Goal: Transaction & Acquisition: Purchase product/service

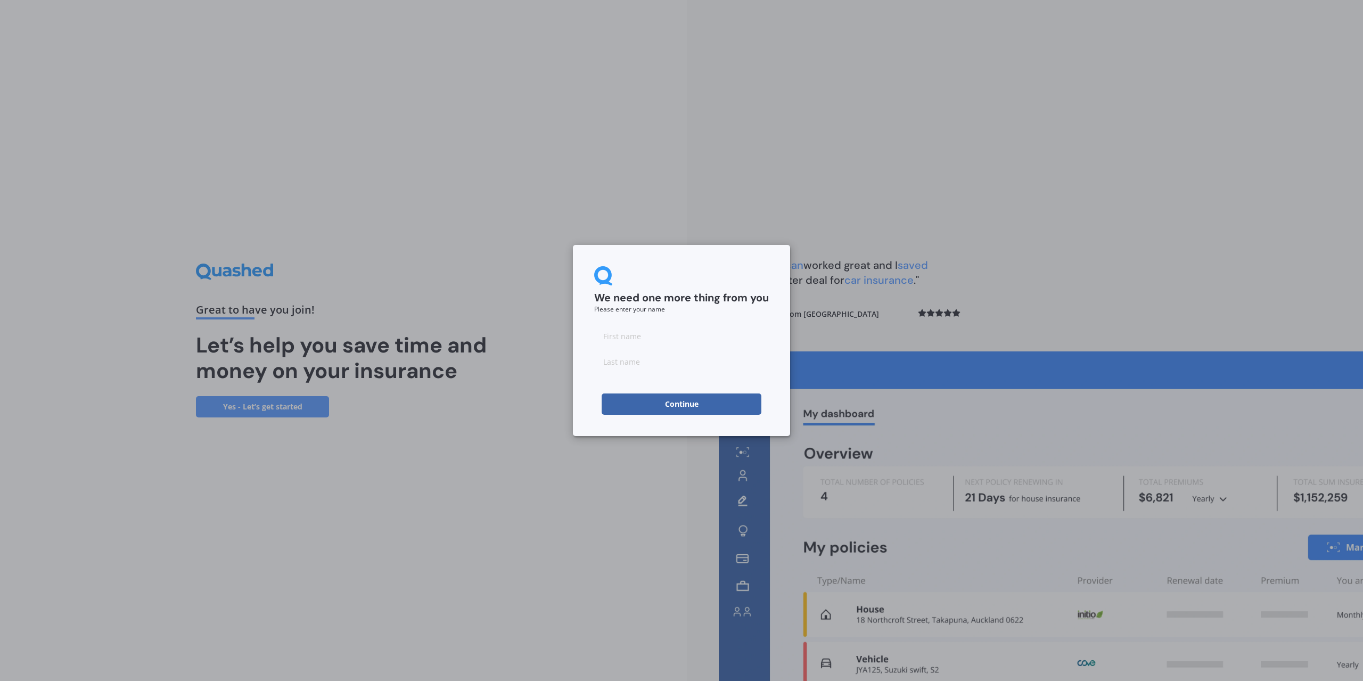
click at [661, 355] on input at bounding box center [681, 361] width 175 height 21
click at [639, 334] on input at bounding box center [681, 335] width 175 height 21
type input "[PERSON_NAME]"
click at [633, 363] on input at bounding box center [681, 361] width 175 height 21
type input "[PERSON_NAME]"
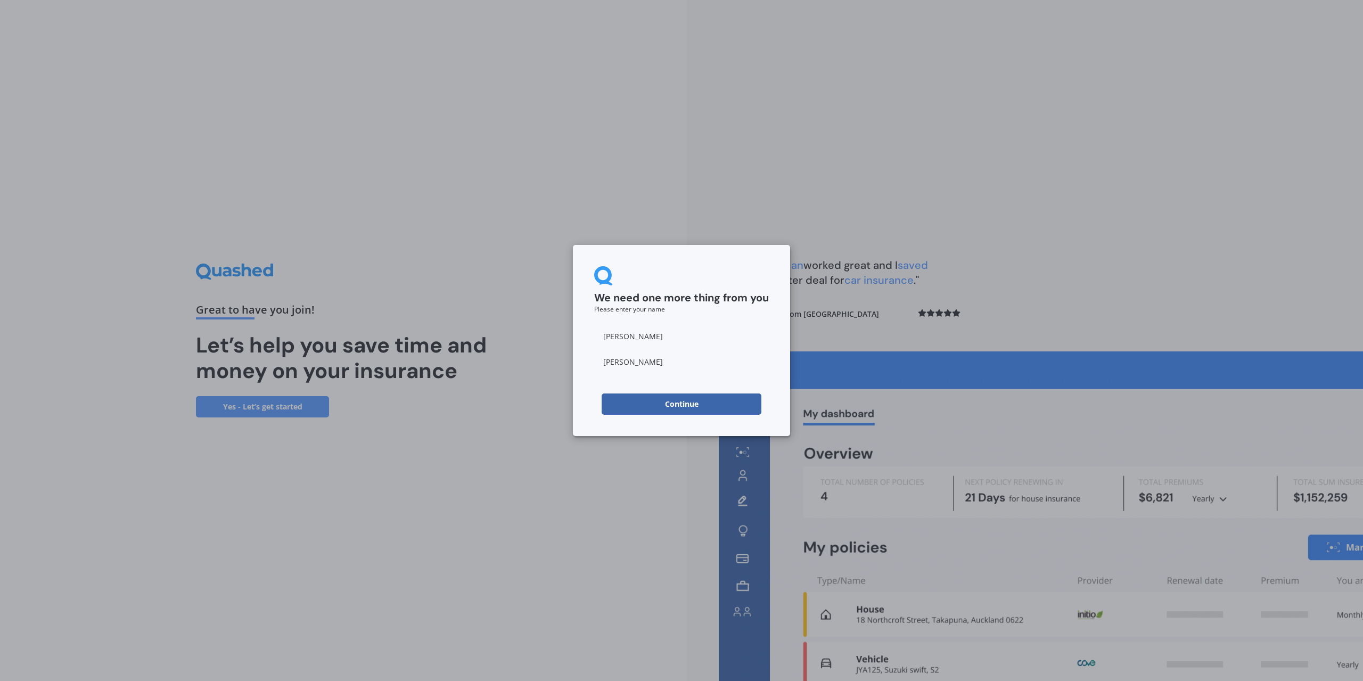
click at [707, 406] on button "Continue" at bounding box center [682, 404] width 160 height 21
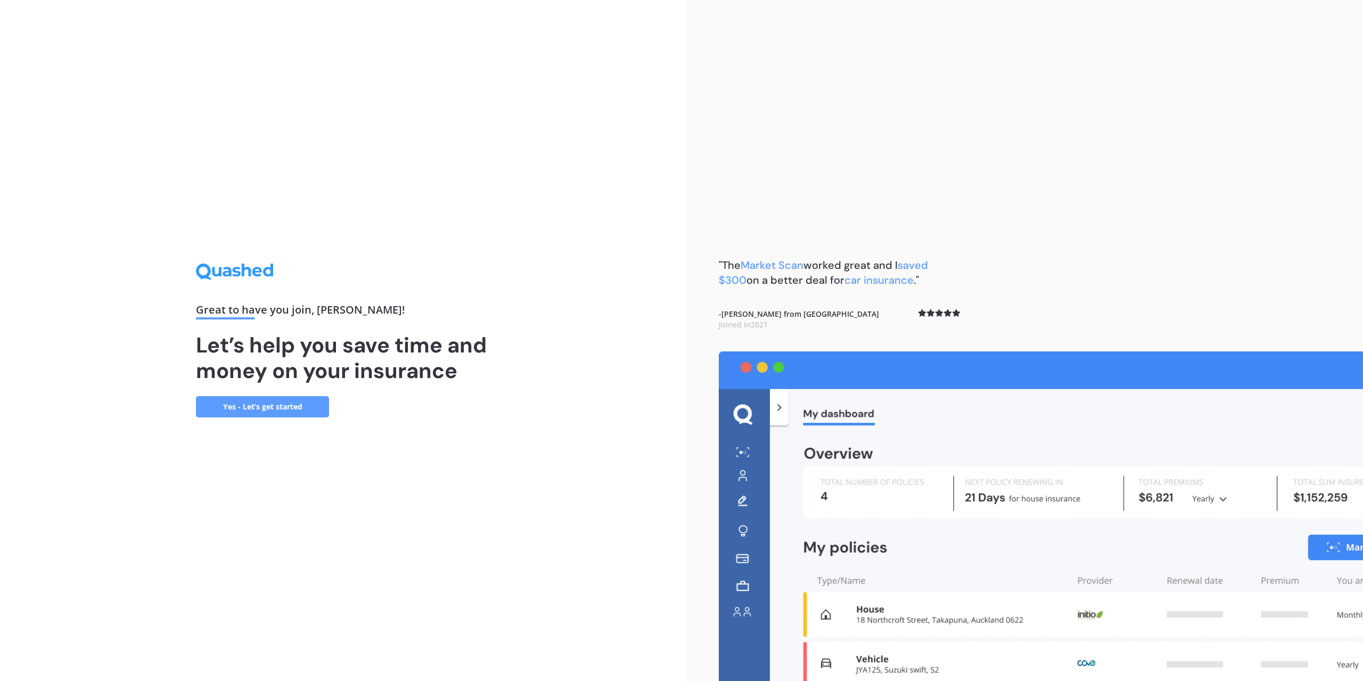
click at [1166, 310] on div ""The Market Scan worked great and I saved $300 on a better deal for car insuran…" at bounding box center [1025, 340] width 676 height 681
click at [296, 412] on link "Yes - Let’s get started" at bounding box center [262, 406] width 133 height 21
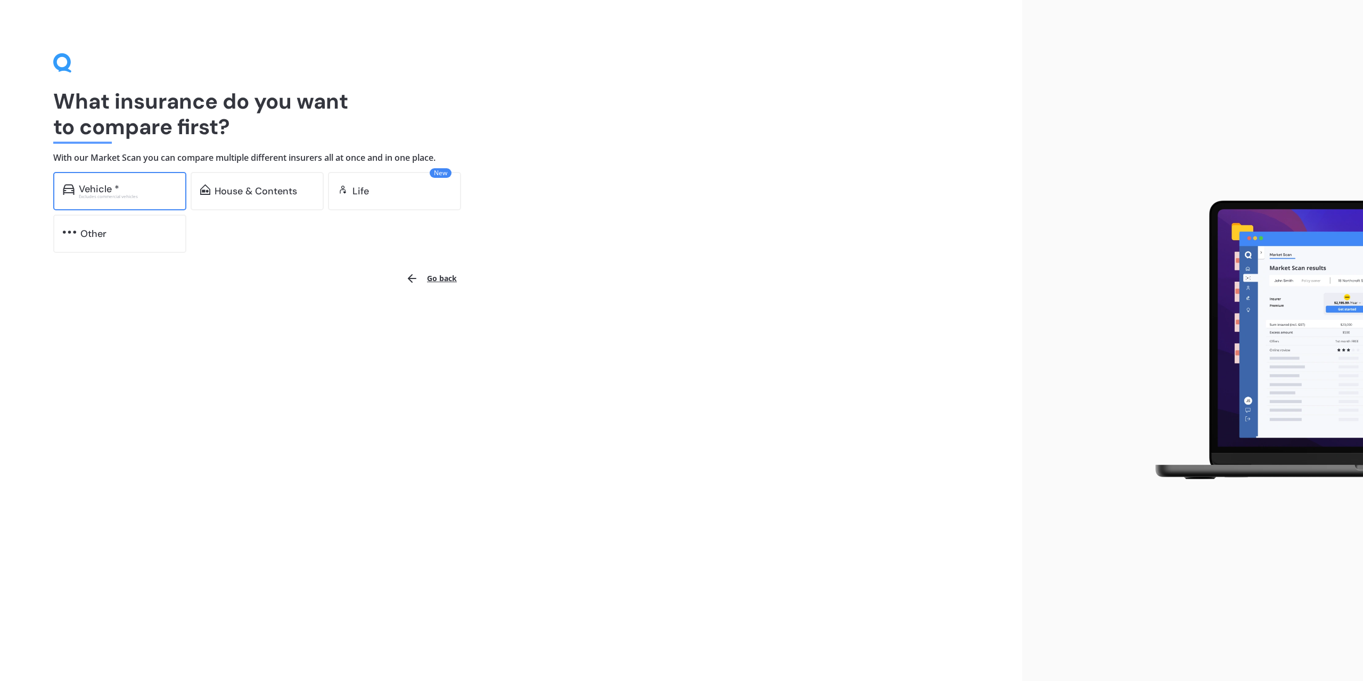
click at [133, 186] on div "Vehicle *" at bounding box center [128, 189] width 98 height 11
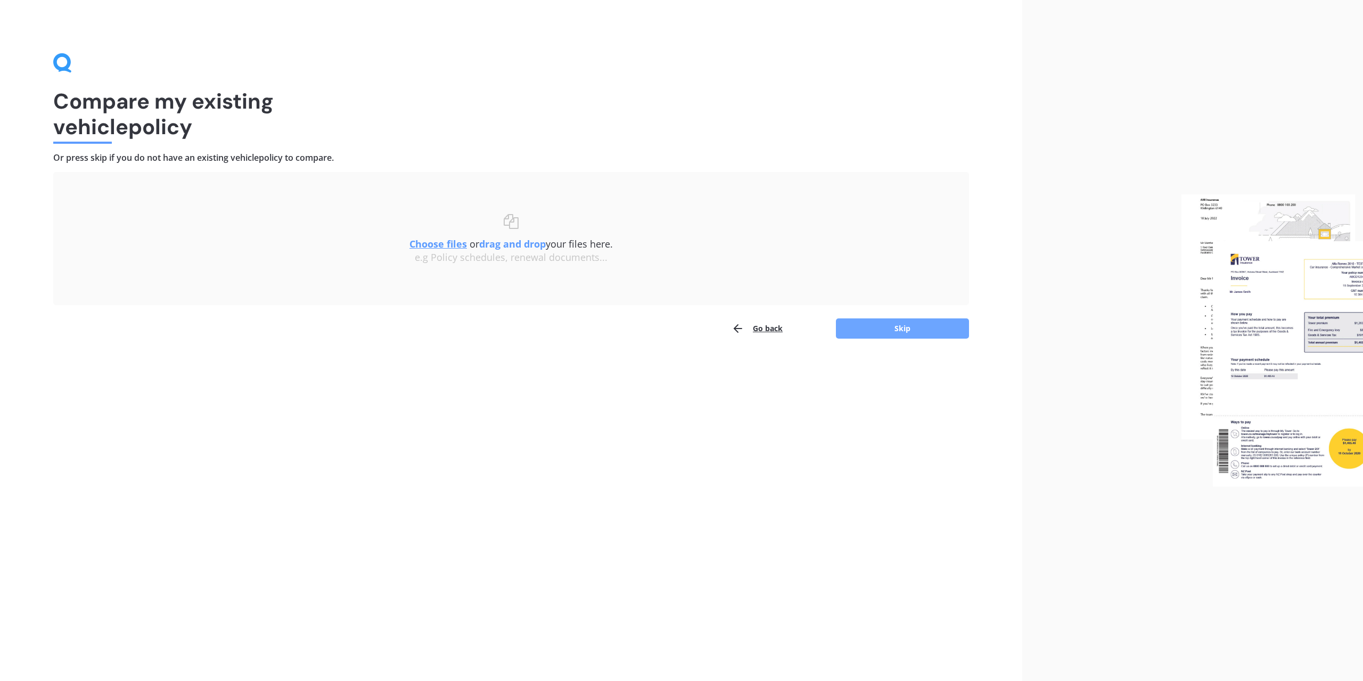
click at [903, 330] on button "Skip" at bounding box center [902, 328] width 133 height 20
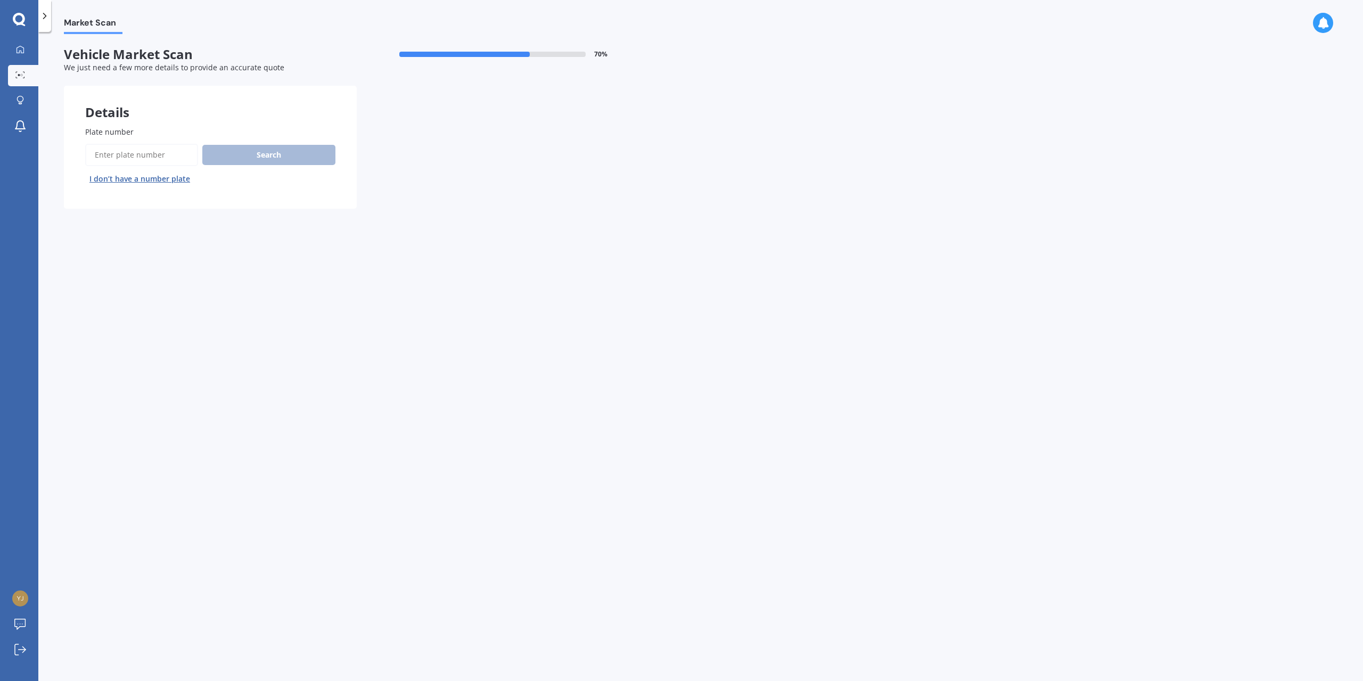
click at [134, 160] on input "Plate number" at bounding box center [141, 155] width 113 height 22
type input "ltz581"
click at [278, 153] on button "Search" at bounding box center [268, 155] width 133 height 20
select select "TOYOTA"
select select "LANDCRUISER"
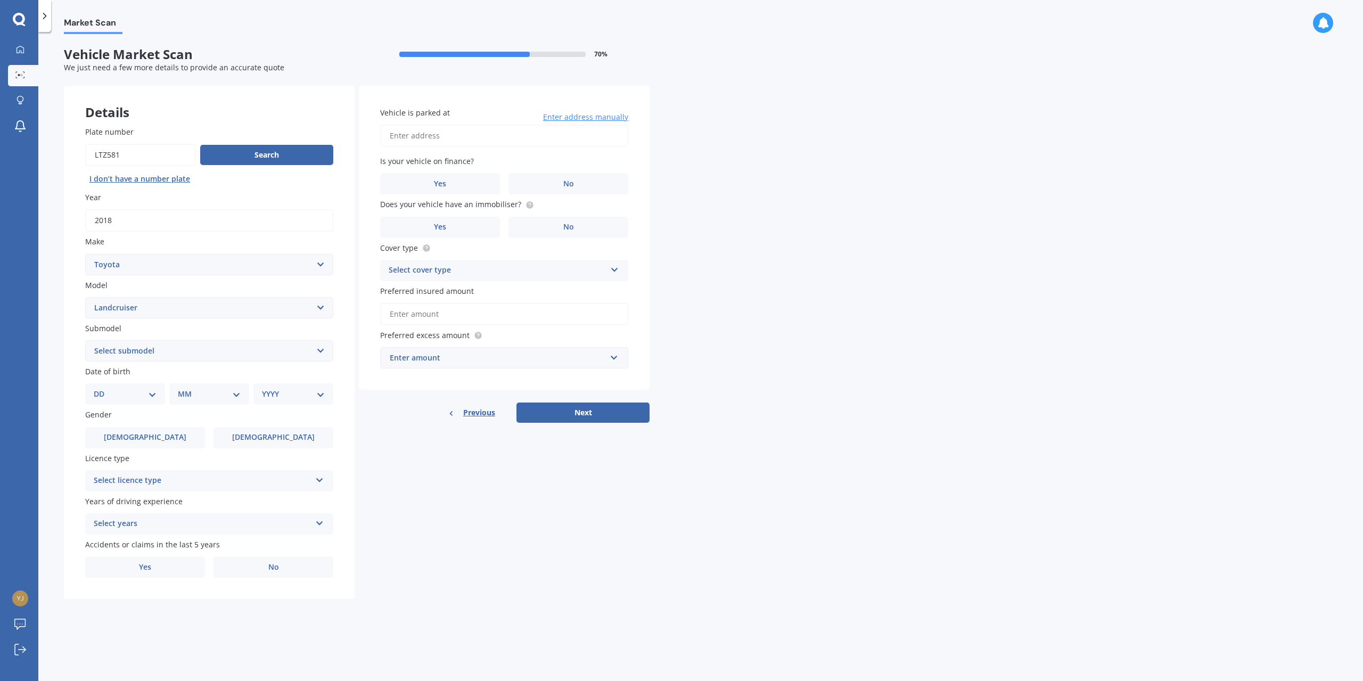
click at [144, 354] on select "Select submodel (All other) 4WD SWB Hard Top Diesel Diesel 4.2 4WD Diesel 4.5 4…" at bounding box center [209, 350] width 248 height 21
click at [479, 501] on div "Details Plate number Search I don’t have a number plate Year [DATE] Make Select…" at bounding box center [357, 343] width 586 height 514
click at [139, 395] on select "DD 01 02 03 04 05 06 07 08 09 10 11 12 13 14 15 16 17 18 19 20 21 22 23 24 25 2…" at bounding box center [125, 394] width 63 height 12
select select "20"
click at [102, 388] on select "DD 01 02 03 04 05 06 07 08 09 10 11 12 13 14 15 16 17 18 19 20 21 22 23 24 25 2…" at bounding box center [125, 394] width 63 height 12
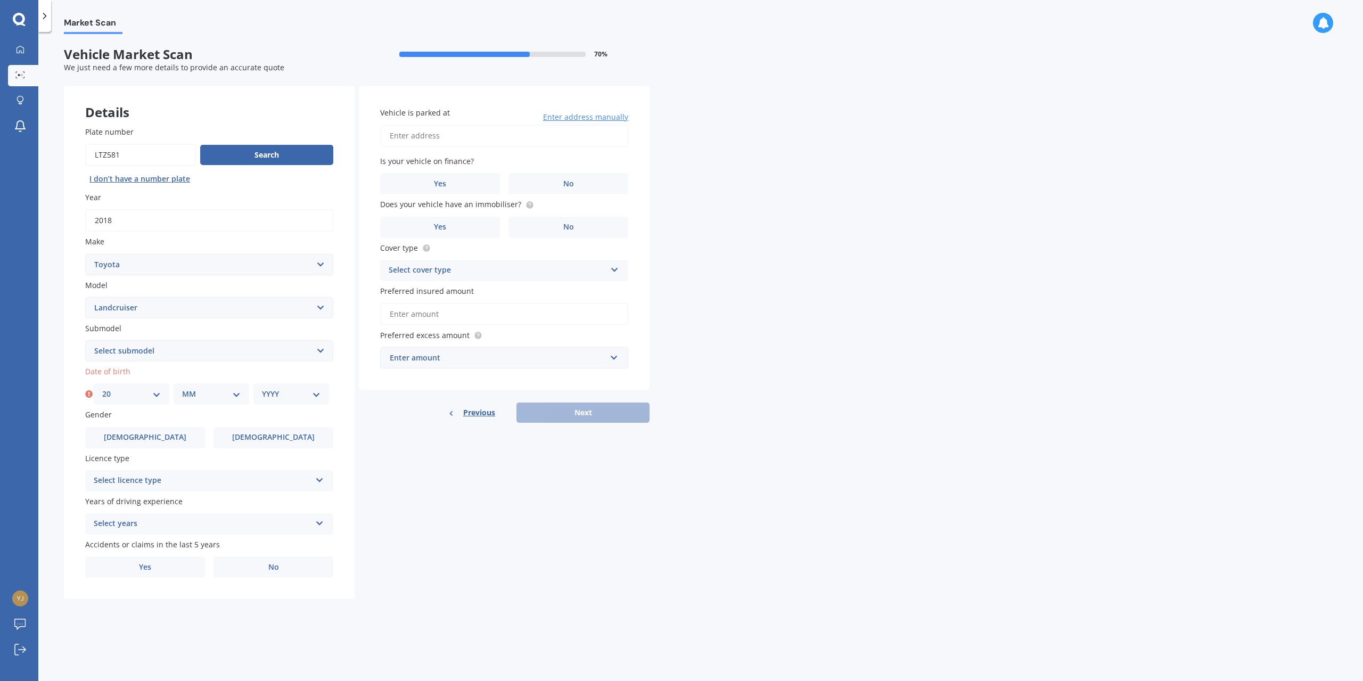
click at [202, 396] on select "MM 01 02 03 04 05 06 07 08 09 10 11 12" at bounding box center [211, 394] width 59 height 12
select select "04"
click at [182, 388] on select "MM 01 02 03 04 05 06 07 08 09 10 11 12" at bounding box center [211, 394] width 59 height 12
click at [278, 394] on select "YYYY 2025 2024 2023 2022 2021 2020 2019 2018 2017 2016 2015 2014 2013 2012 2011…" at bounding box center [291, 394] width 59 height 12
select select "1986"
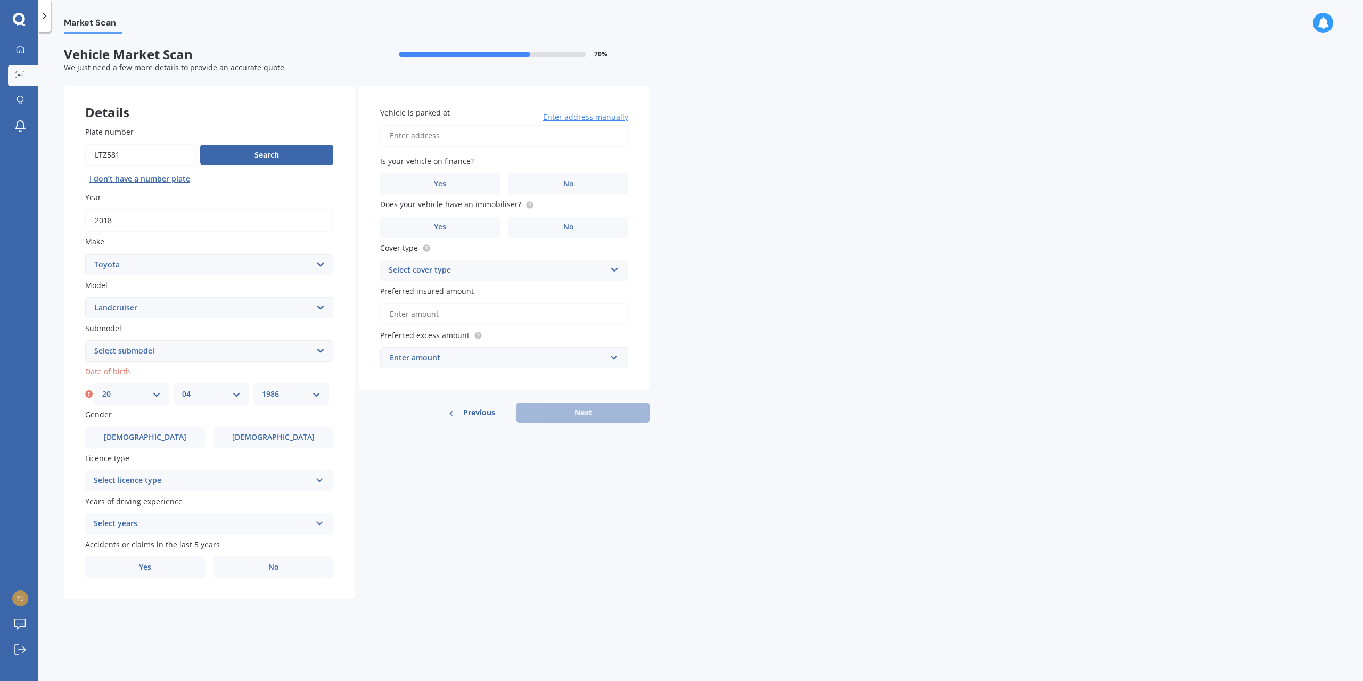
click at [262, 388] on select "YYYY 2025 2024 2023 2022 2021 2020 2019 2018 2017 2016 2015 2014 2013 2012 2011…" at bounding box center [291, 394] width 59 height 12
click at [460, 491] on div "Details Plate number Search I don’t have a number plate Year [DATE] Make Select…" at bounding box center [357, 343] width 586 height 514
click at [137, 435] on span "[DEMOGRAPHIC_DATA]" at bounding box center [145, 437] width 85 height 9
click at [0, 0] on input "[DEMOGRAPHIC_DATA]" at bounding box center [0, 0] width 0 height 0
drag, startPoint x: 440, startPoint y: 517, endPoint x: 284, endPoint y: 489, distance: 158.4
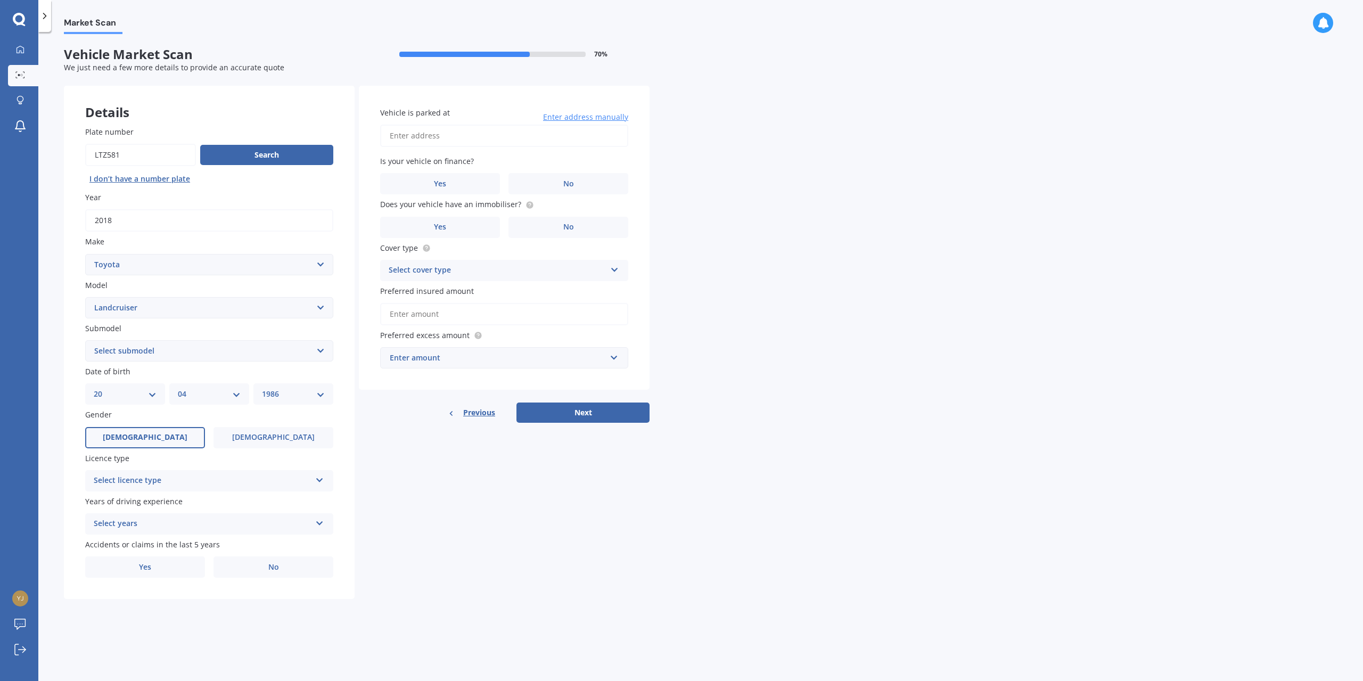
click at [440, 517] on div "Details Plate number Search I don’t have a number plate Year [DATE] Make Select…" at bounding box center [357, 343] width 586 height 514
click at [247, 481] on div "Select licence type" at bounding box center [202, 480] width 217 height 13
click at [117, 501] on span "NZ Full" at bounding box center [106, 501] width 25 height 10
drag, startPoint x: 519, startPoint y: 522, endPoint x: 266, endPoint y: 527, distance: 252.5
click at [518, 522] on div "Details Plate number Search I don’t have a number plate Year [DATE] Make Select…" at bounding box center [357, 343] width 586 height 514
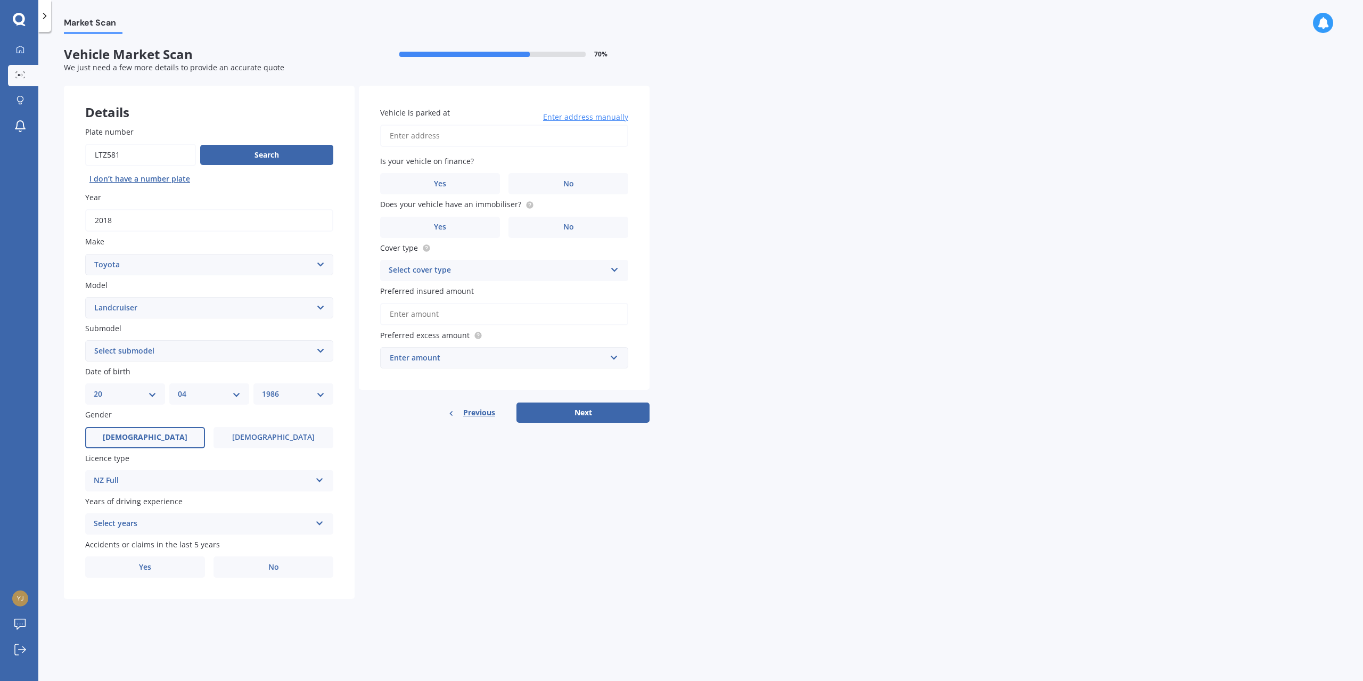
click at [116, 527] on div "Select years" at bounding box center [202, 524] width 217 height 13
click at [117, 541] on span "5 or more years" at bounding box center [123, 544] width 58 height 10
click at [559, 525] on div "Details Plate number Search I don’t have a number plate Year [DATE] Make Select…" at bounding box center [357, 343] width 586 height 514
click at [281, 570] on label "No" at bounding box center [274, 566] width 120 height 21
click at [0, 0] on input "No" at bounding box center [0, 0] width 0 height 0
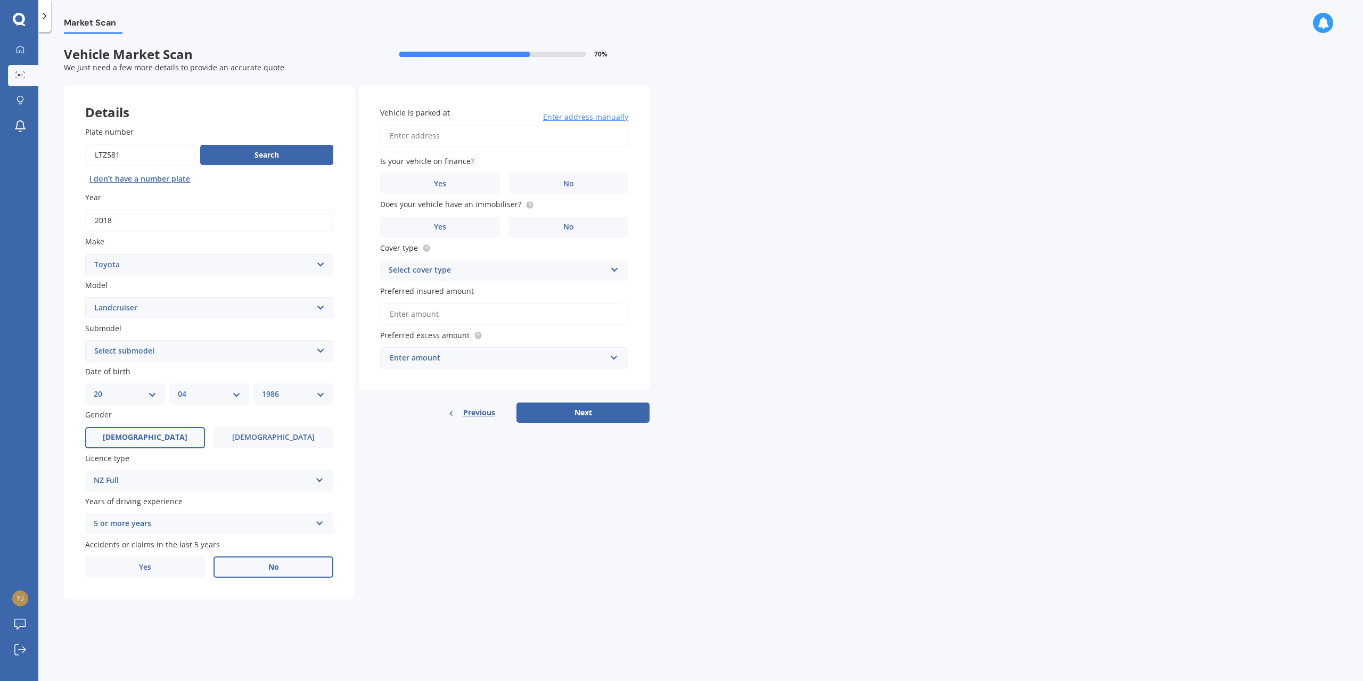
click at [450, 143] on input "Vehicle is parked at" at bounding box center [504, 136] width 248 height 22
type input "[STREET_ADDRESS]"
click at [573, 190] on label "No" at bounding box center [569, 183] width 120 height 21
click at [0, 0] on input "No" at bounding box center [0, 0] width 0 height 0
click at [597, 232] on label "No" at bounding box center [569, 227] width 120 height 21
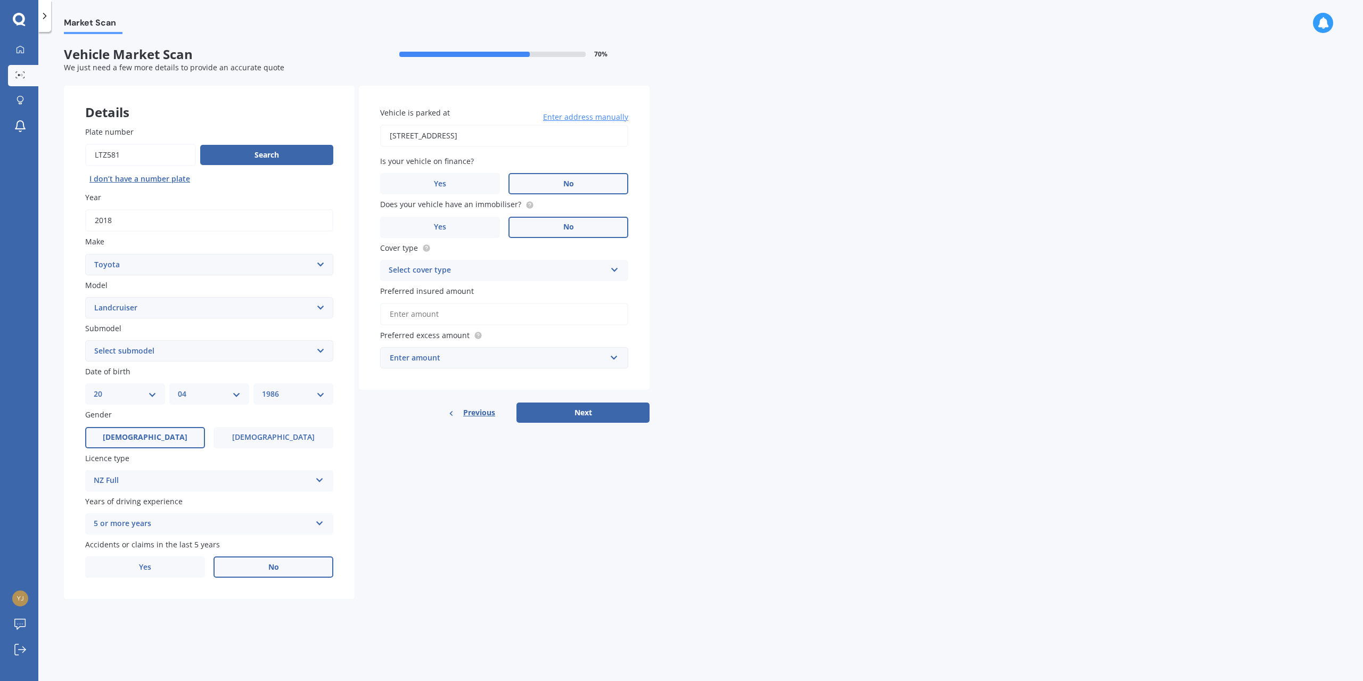
click at [0, 0] on input "No" at bounding box center [0, 0] width 0 height 0
click at [436, 274] on div "Select cover type" at bounding box center [497, 270] width 217 height 13
click at [429, 292] on span "Comprehensive" at bounding box center [417, 291] width 56 height 10
click at [743, 293] on div "Market Scan Vehicle Market Scan 70 % We just need a few more details to provide…" at bounding box center [700, 358] width 1325 height 649
click at [406, 317] on input "Preferred insured amount" at bounding box center [504, 314] width 248 height 22
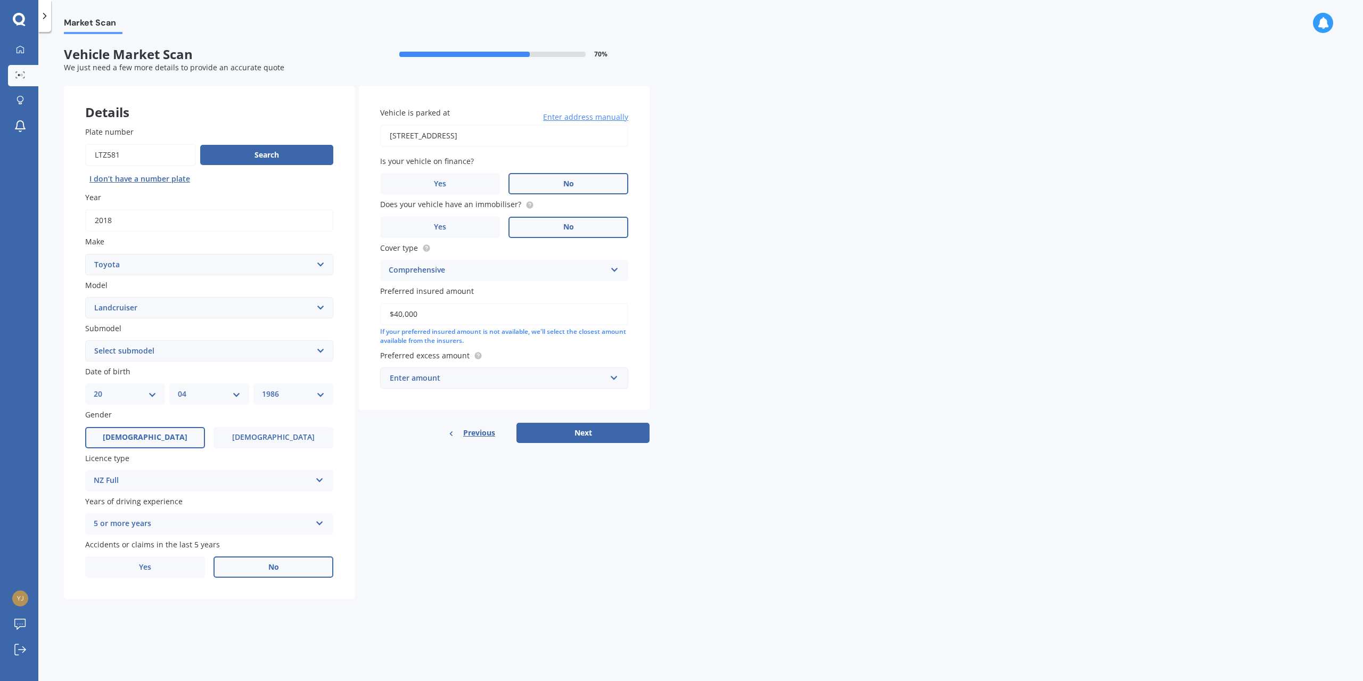
type input "$40,000"
drag, startPoint x: 828, startPoint y: 248, endPoint x: 561, endPoint y: 364, distance: 290.9
click at [823, 252] on div "Market Scan Vehicle Market Scan 70 % We just need a few more details to provide…" at bounding box center [700, 358] width 1325 height 649
click at [485, 383] on div "Enter amount" at bounding box center [498, 378] width 216 height 12
click at [401, 460] on span "$750" at bounding box center [397, 457] width 17 height 10
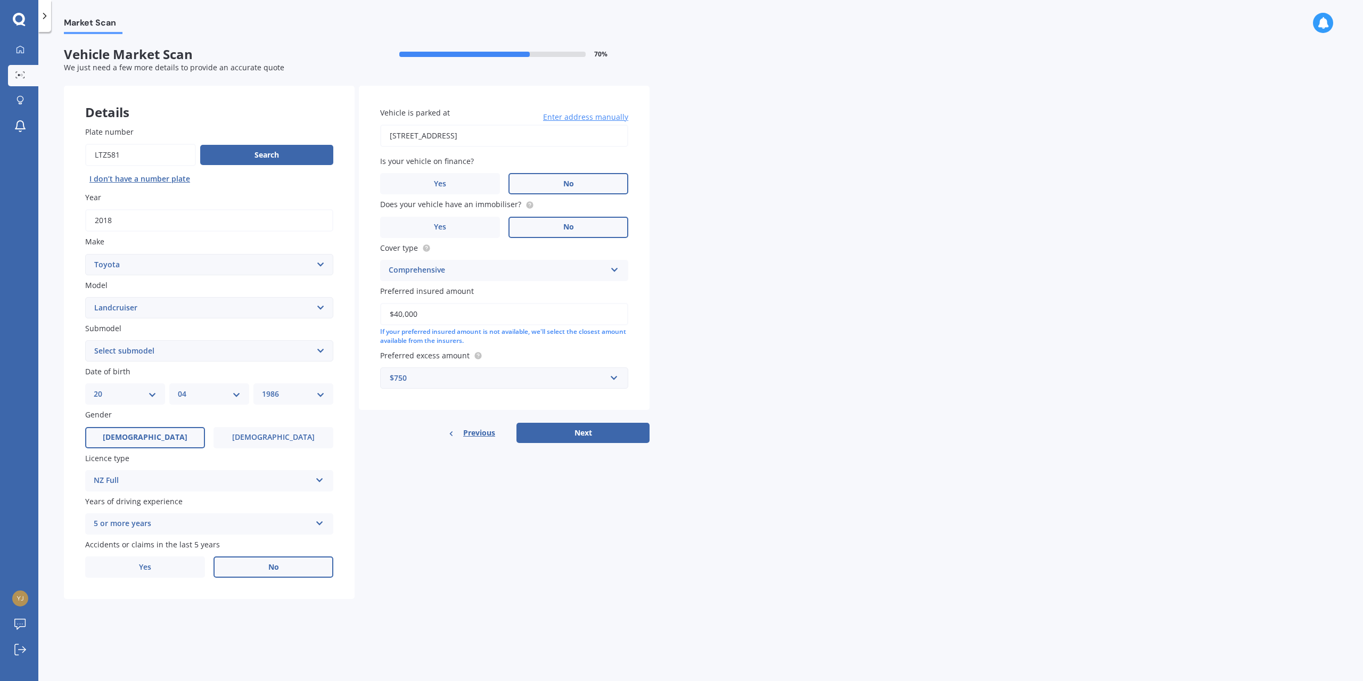
click at [790, 367] on div "Market Scan Vehicle Market Scan 70 % We just need a few more details to provide…" at bounding box center [700, 358] width 1325 height 649
click at [580, 429] on button "Next" at bounding box center [583, 433] width 133 height 20
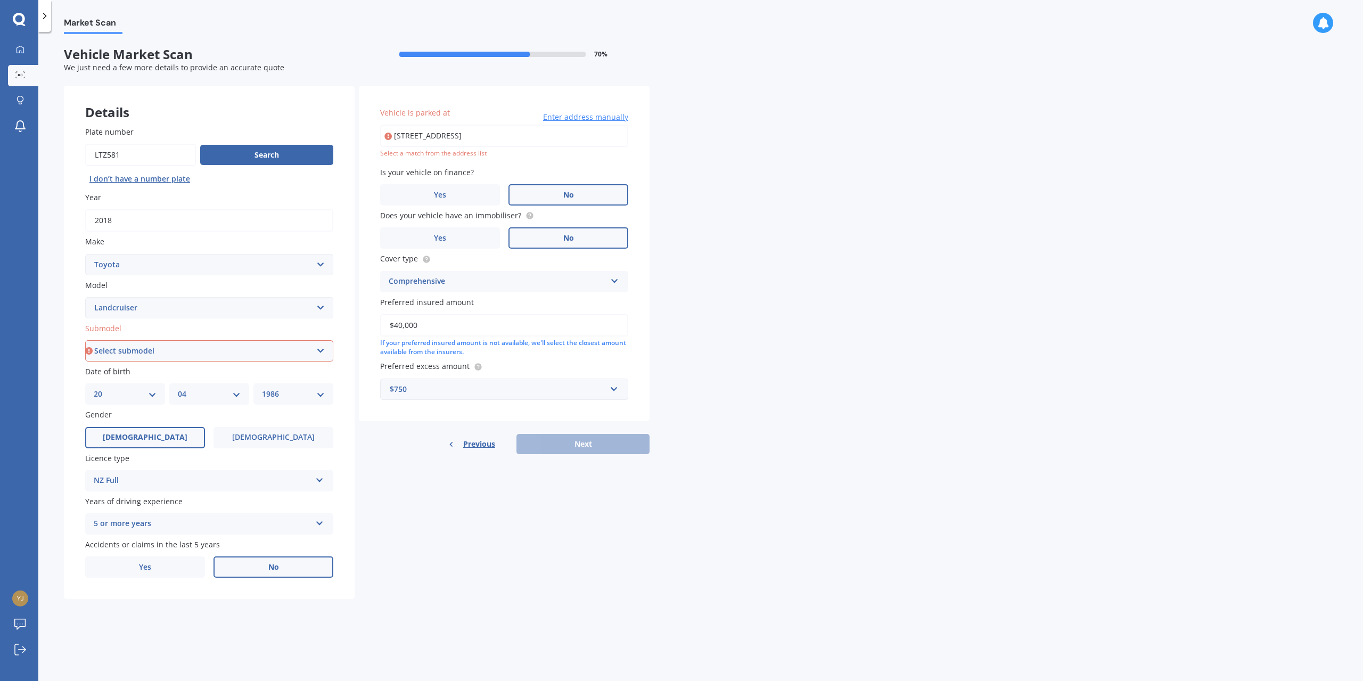
click at [486, 140] on input "[STREET_ADDRESS]" at bounding box center [504, 136] width 248 height 22
drag, startPoint x: 455, startPoint y: 136, endPoint x: 752, endPoint y: 159, distance: 298.0
click at [752, 159] on div "Market Scan Vehicle Market Scan 70 % We just need a few more details to provide…" at bounding box center [700, 358] width 1325 height 649
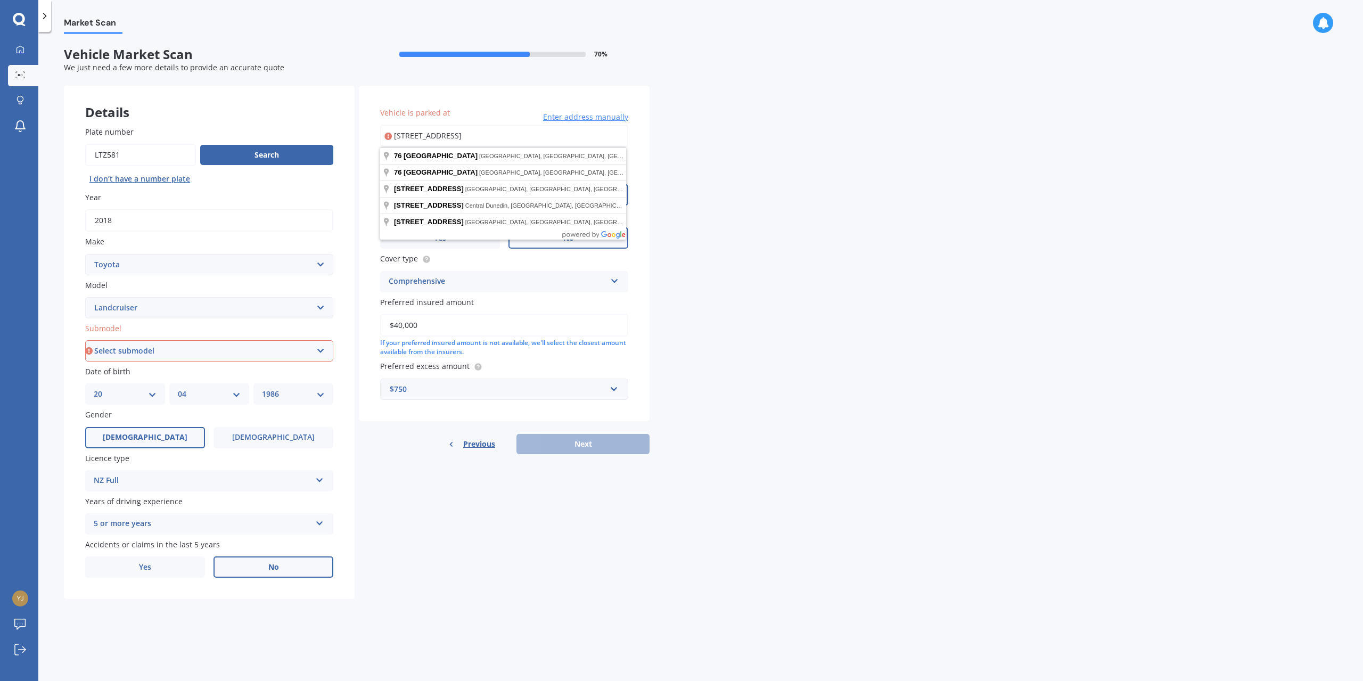
drag, startPoint x: 886, startPoint y: 269, endPoint x: 843, endPoint y: 306, distance: 55.9
click at [886, 269] on div "Market Scan Vehicle Market Scan 70 % We just need a few more details to provide…" at bounding box center [700, 358] width 1325 height 649
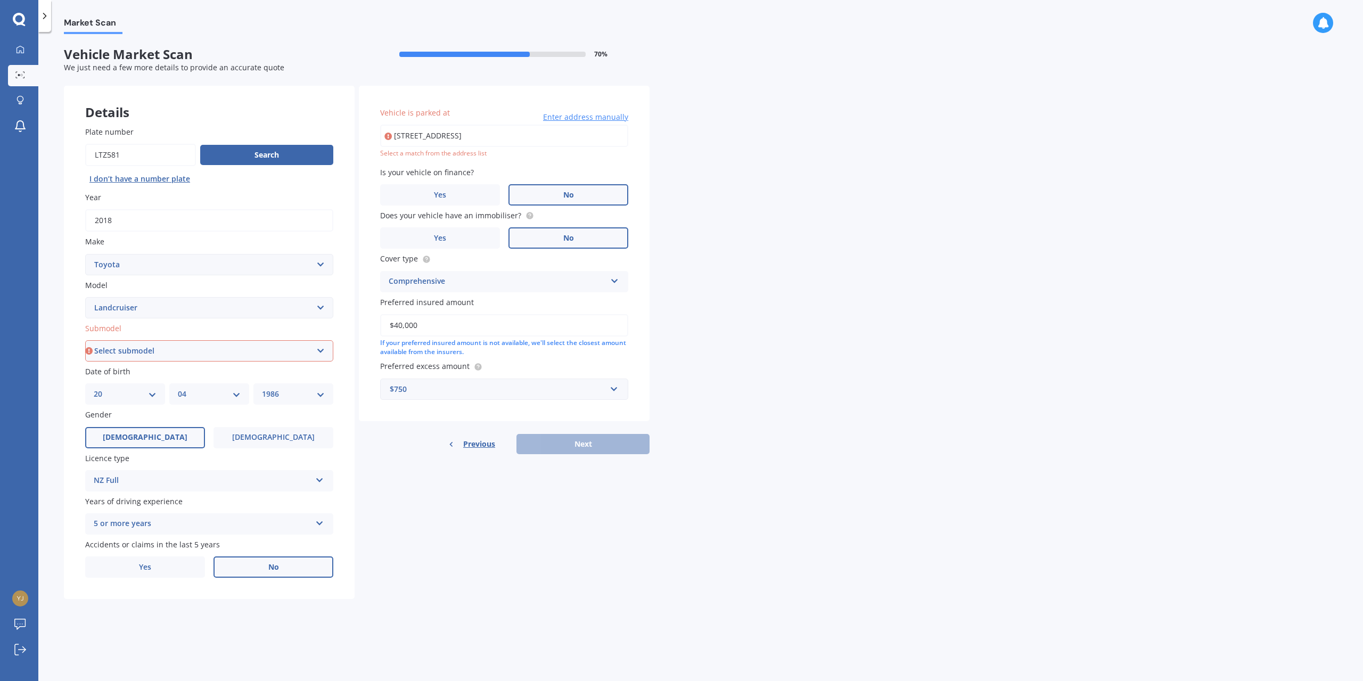
click at [596, 443] on div "Previous Next" at bounding box center [504, 444] width 291 height 20
click at [449, 142] on input "[STREET_ADDRESS]" at bounding box center [504, 136] width 248 height 22
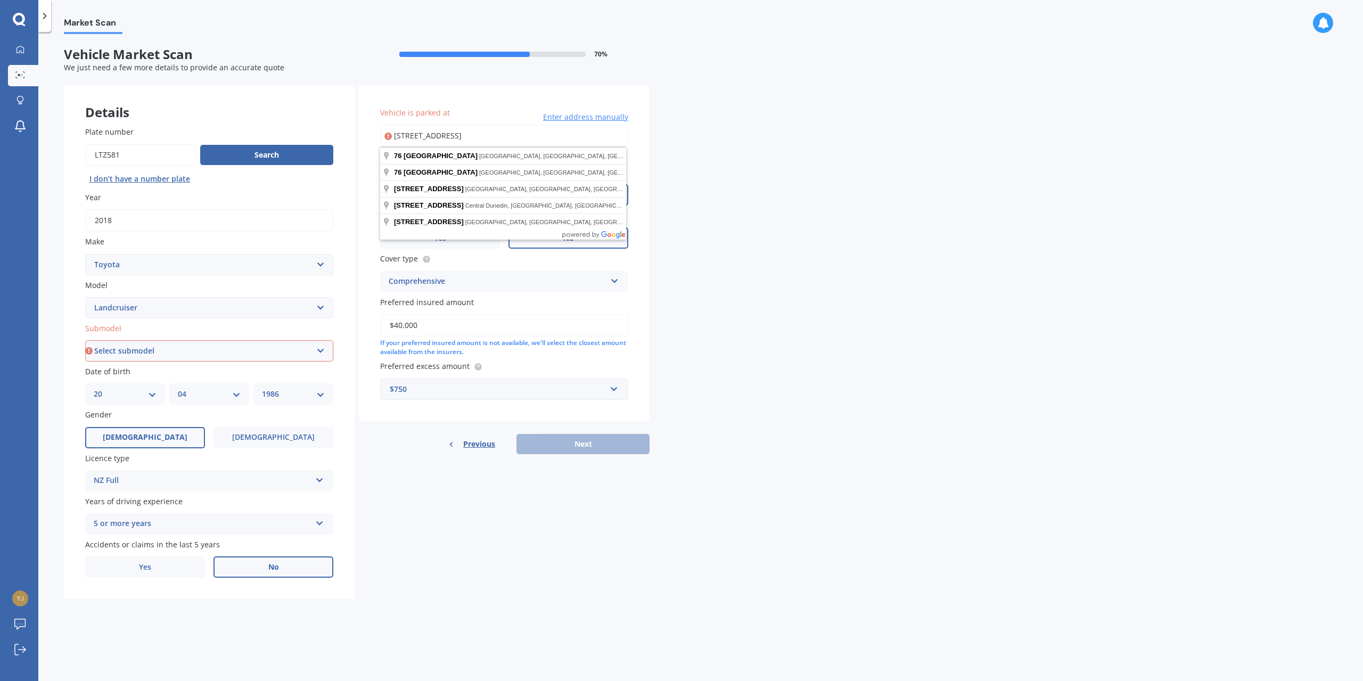
click at [821, 137] on div "Market Scan Vehicle Market Scan 70 % We just need a few more details to provide…" at bounding box center [700, 358] width 1325 height 649
click at [477, 138] on input "[STREET_ADDRESS]" at bounding box center [504, 136] width 248 height 22
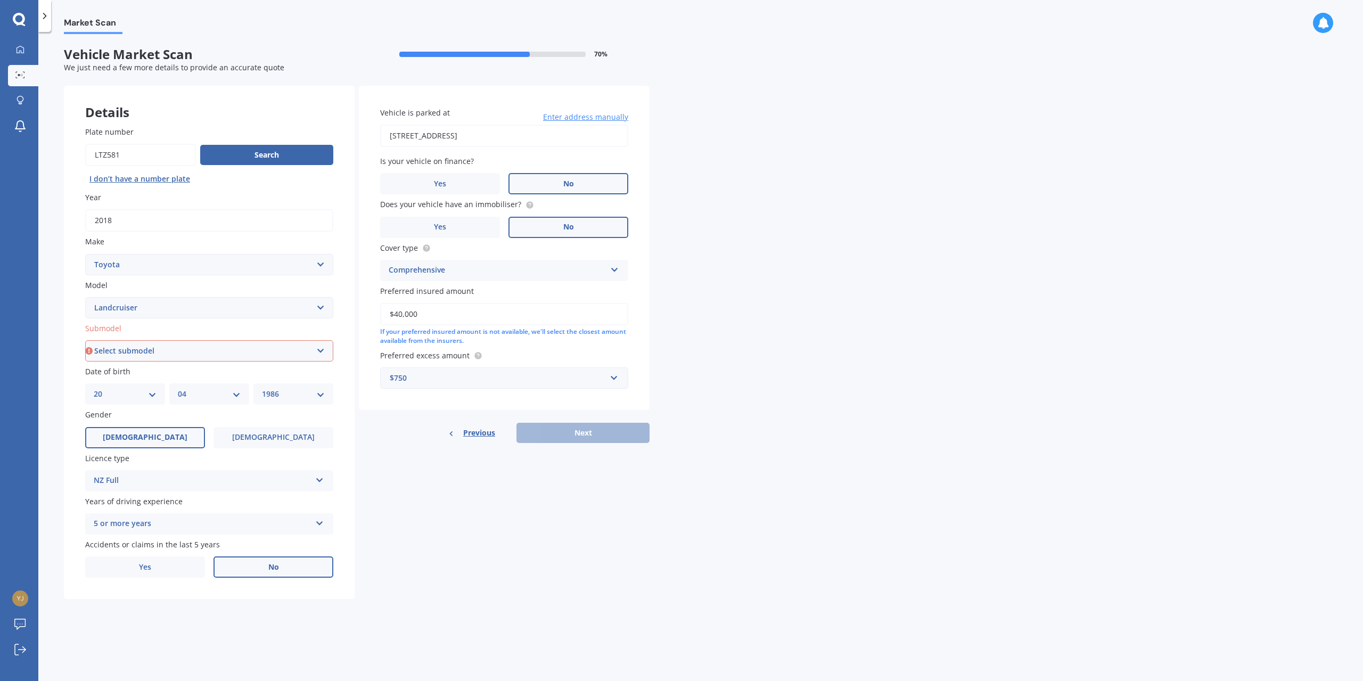
drag, startPoint x: 559, startPoint y: 136, endPoint x: 552, endPoint y: 136, distance: 6.9
click at [559, 136] on input "[STREET_ADDRESS]" at bounding box center [504, 136] width 248 height 22
drag, startPoint x: 534, startPoint y: 135, endPoint x: 428, endPoint y: 140, distance: 106.0
click at [428, 140] on input "[STREET_ADDRESS]" at bounding box center [504, 136] width 248 height 22
drag, startPoint x: 568, startPoint y: 136, endPoint x: 449, endPoint y: 138, distance: 118.8
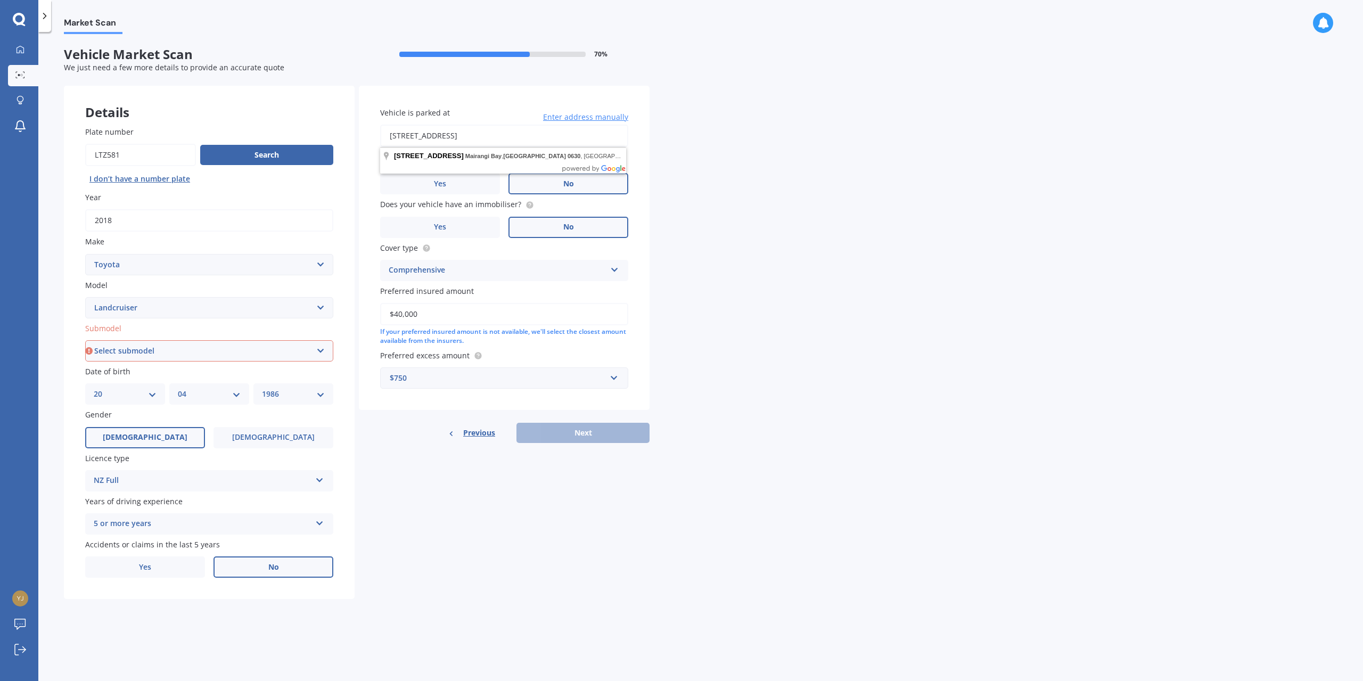
click at [449, 138] on input "[STREET_ADDRESS]" at bounding box center [504, 136] width 248 height 22
type input "[STREET_ADDRESS]"
click at [706, 162] on div "Market Scan Vehicle Market Scan 70 % We just need a few more details to provide…" at bounding box center [700, 358] width 1325 height 649
click at [584, 434] on div "Previous Next" at bounding box center [504, 433] width 291 height 20
click at [756, 296] on div "Market Scan Vehicle Market Scan 70 % We just need a few more details to provide…" at bounding box center [700, 358] width 1325 height 649
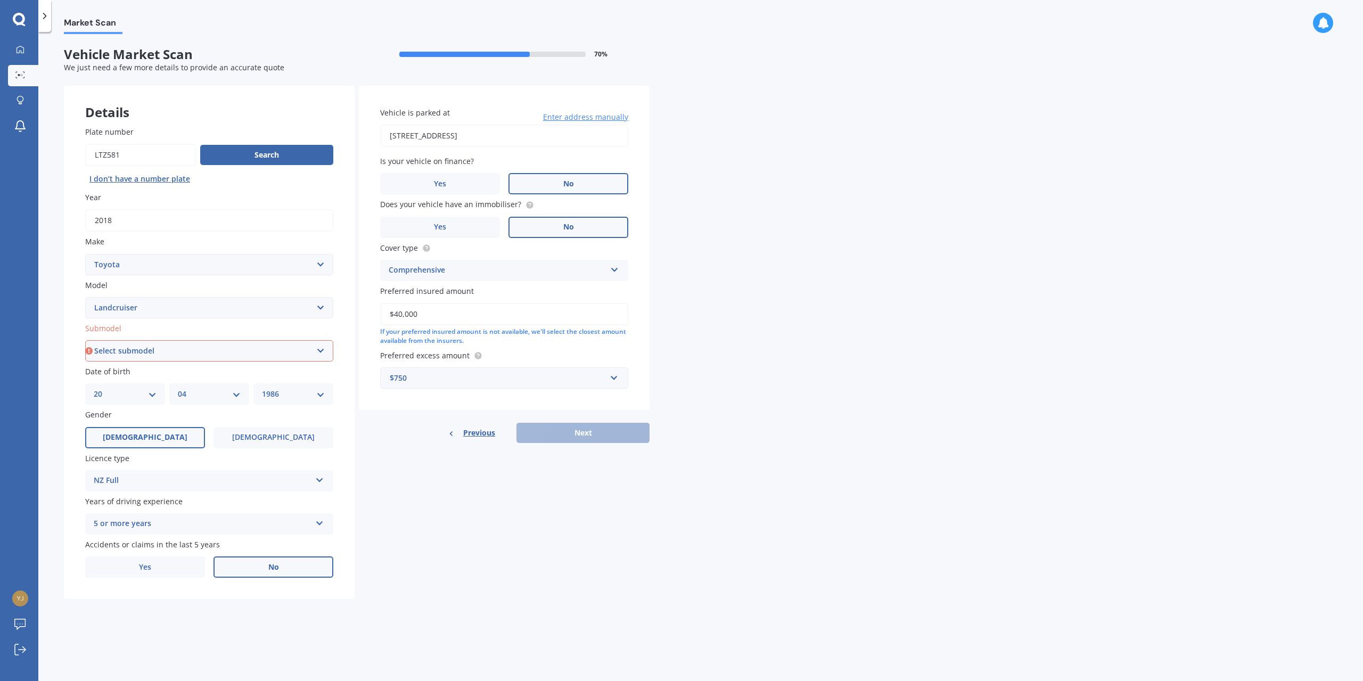
click at [162, 355] on select "Select submodel (All other) 4WD SWB Hard Top Diesel Diesel 4.2 4WD Diesel 4.5 4…" at bounding box center [209, 350] width 248 height 21
select select "[PERSON_NAME] 3.0 VX"
click at [85, 340] on select "Select submodel (All other) 4WD SWB Hard Top Diesel Diesel 4.2 4WD Diesel 4.5 4…" at bounding box center [209, 350] width 248 height 21
click at [125, 528] on div "5 or more years" at bounding box center [202, 524] width 217 height 13
click at [478, 539] on div "Details Plate number Search I don’t have a number plate Year [DATE] Make Select…" at bounding box center [357, 343] width 586 height 514
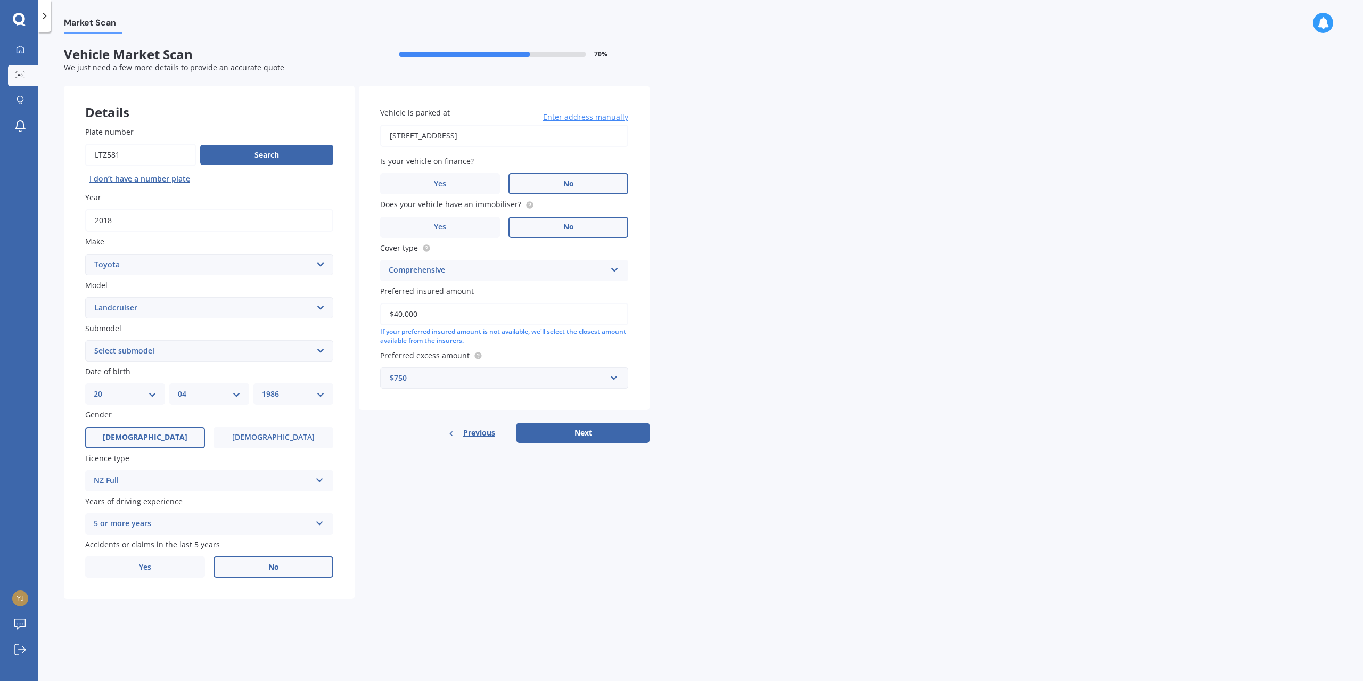
click at [128, 358] on select "Select submodel (All other) 4WD SWB Hard Top Diesel Diesel 4.2 4WD Diesel 4.5 4…" at bounding box center [209, 350] width 248 height 21
click at [510, 536] on div "Details Plate number Search I don’t have a number plate Year [DATE] Make Select…" at bounding box center [357, 343] width 586 height 514
click at [584, 436] on button "Next" at bounding box center [583, 433] width 133 height 20
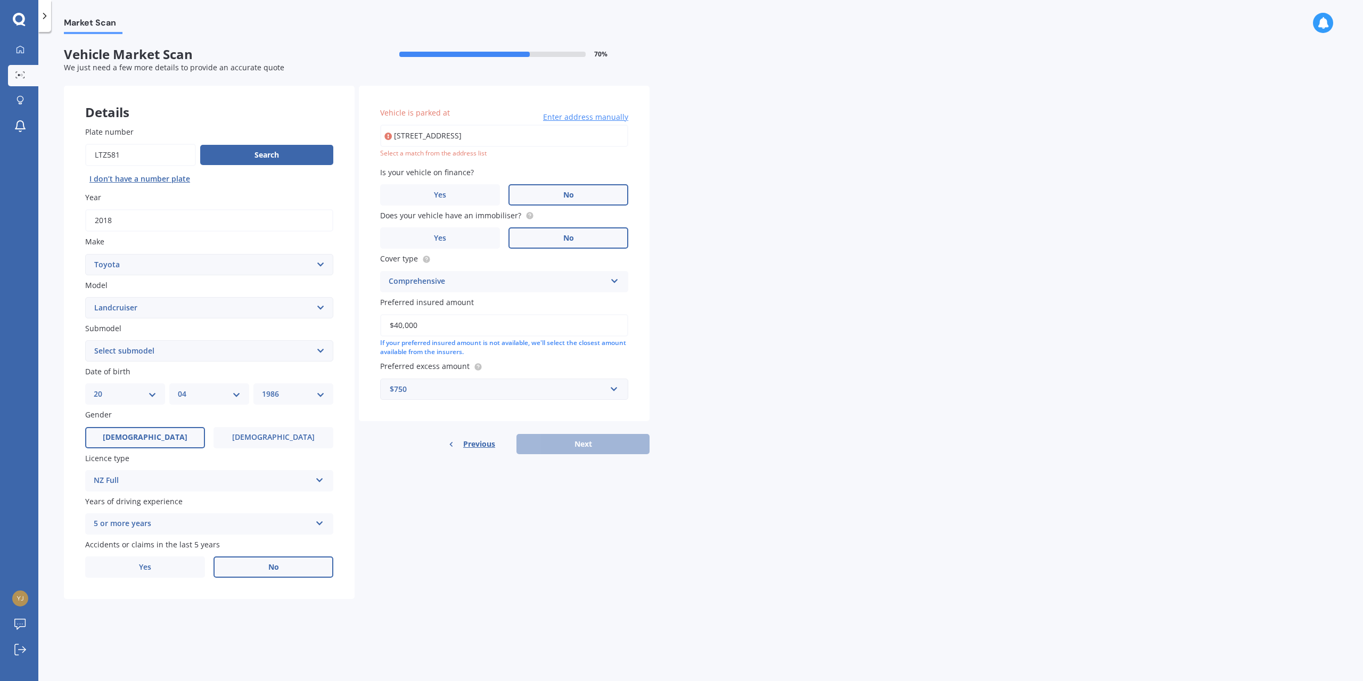
type input "[STREET_ADDRESS]"
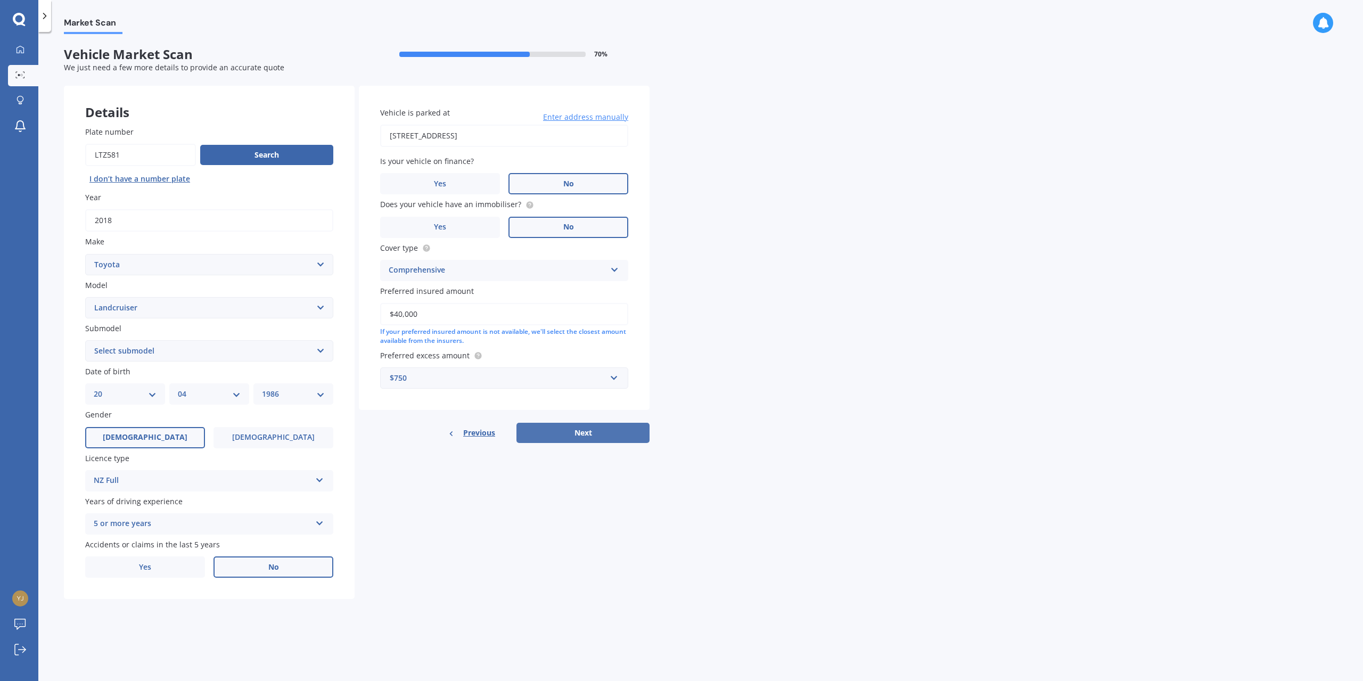
click at [576, 439] on button "Next" at bounding box center [583, 433] width 133 height 20
select select "20"
select select "04"
select select "1986"
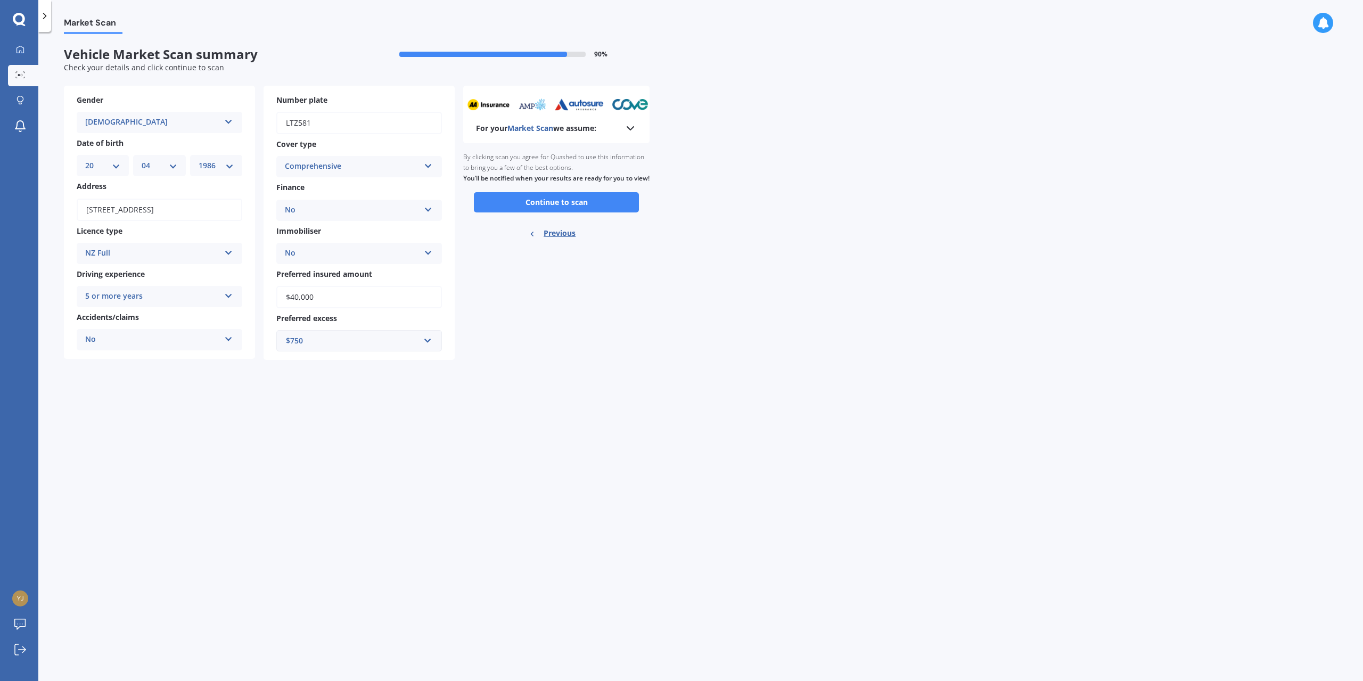
click at [610, 472] on div "Market Scan Vehicle Market Scan summary 90 % Check your details and click conti…" at bounding box center [700, 358] width 1325 height 649
click at [566, 212] on button "Continue to scan" at bounding box center [556, 202] width 165 height 20
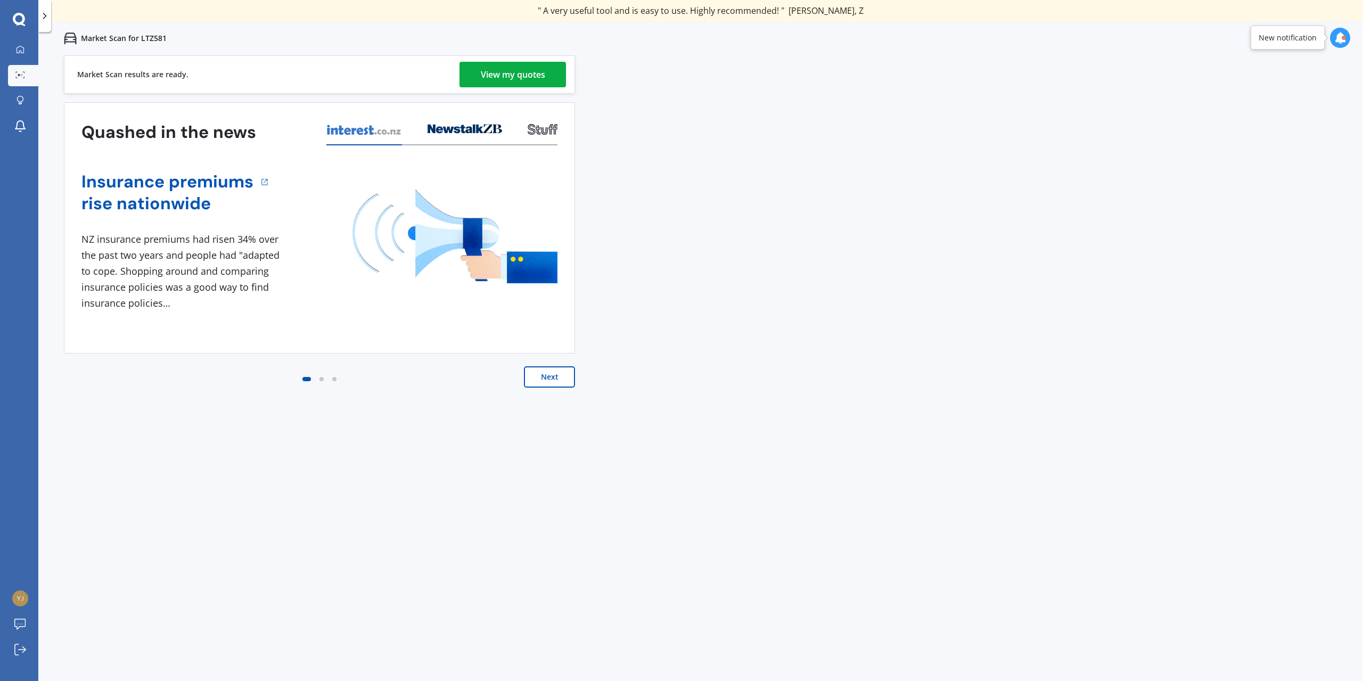
click at [478, 75] on link "View my quotes" at bounding box center [513, 75] width 106 height 26
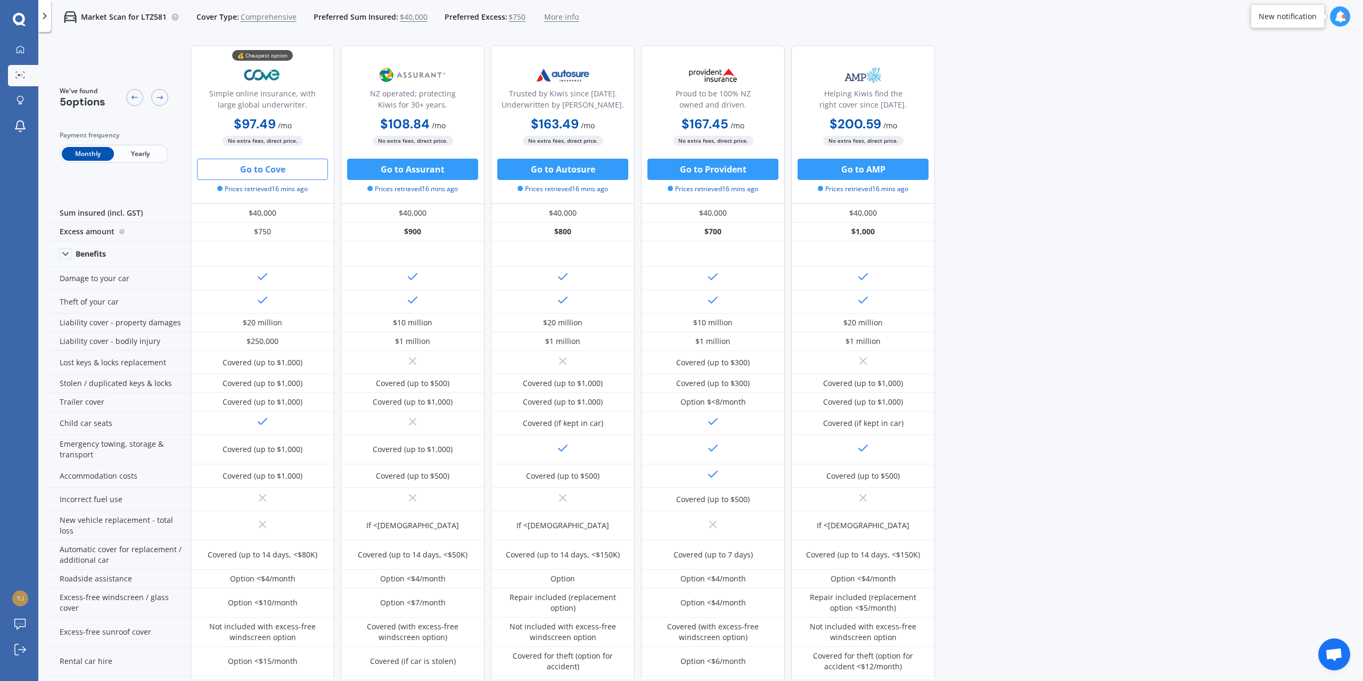
click at [256, 174] on button "Go to Cove" at bounding box center [262, 169] width 131 height 21
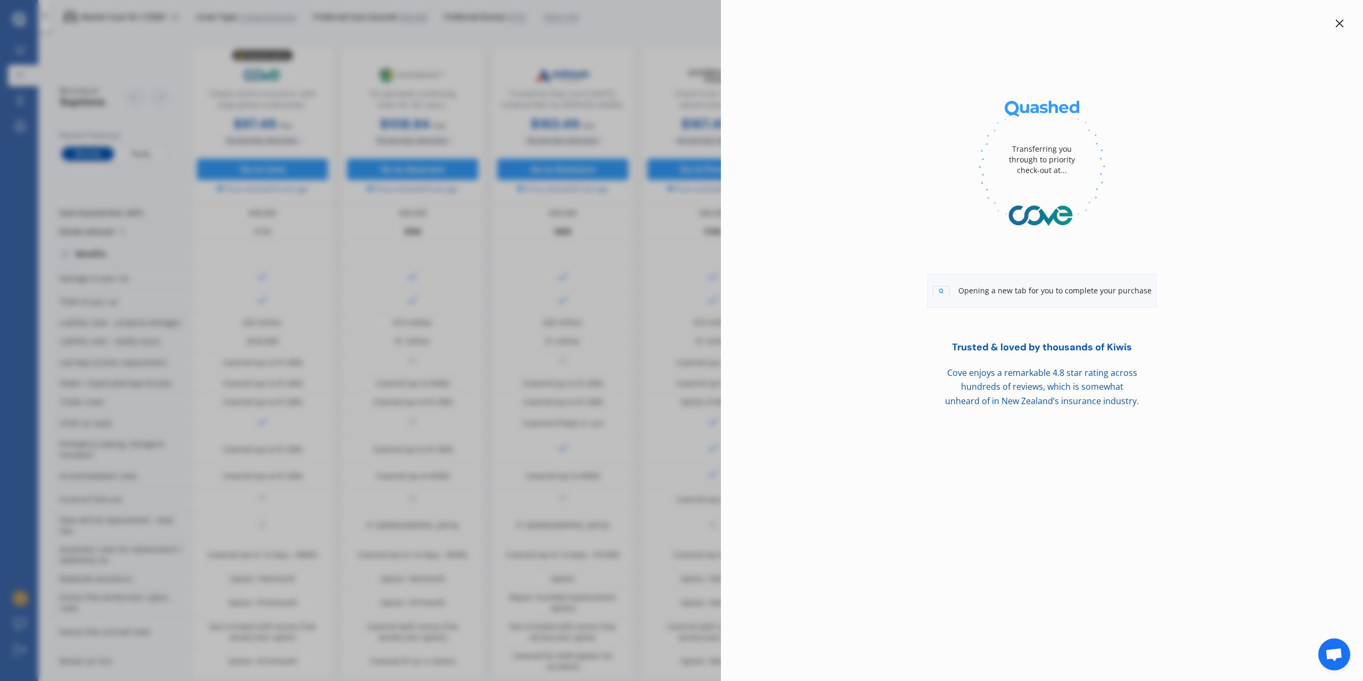
click at [114, 67] on div "Transferring you through to priority check-out at... Opening a new tab for you …" at bounding box center [681, 340] width 1363 height 681
click at [1338, 26] on icon at bounding box center [1340, 24] width 8 height 8
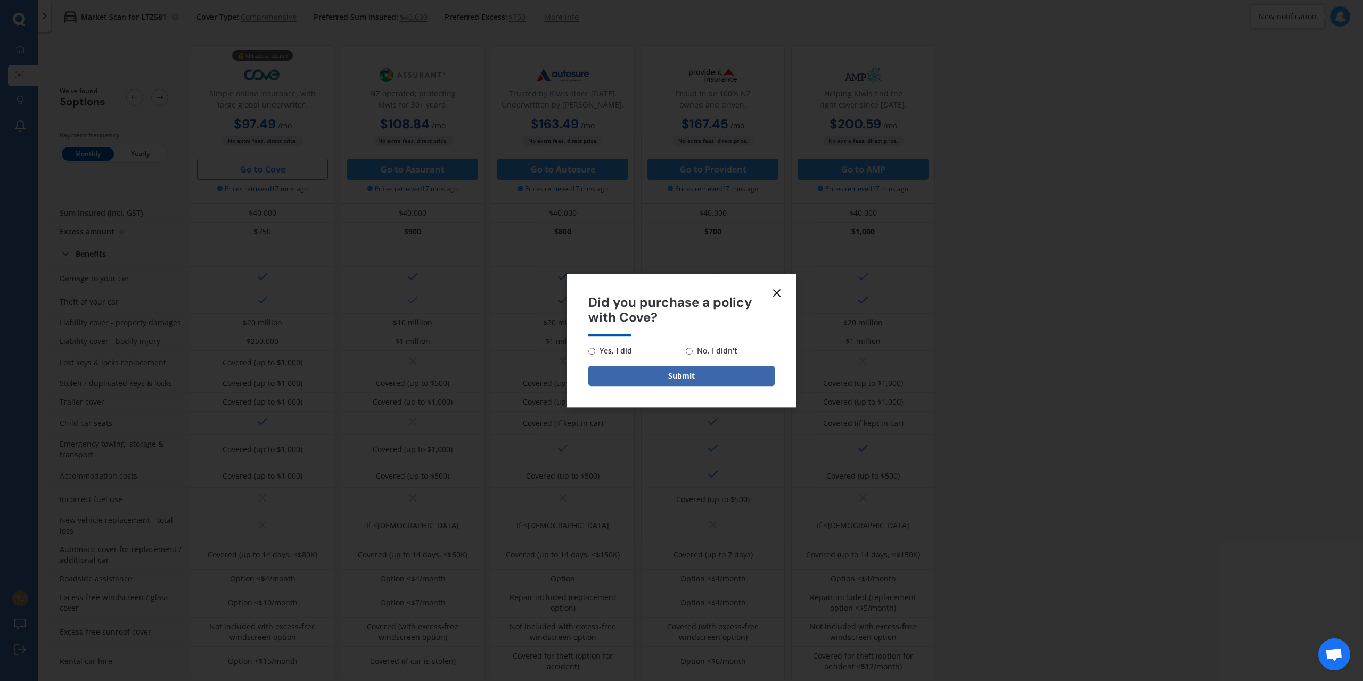
click at [699, 351] on span "No, I didn't" at bounding box center [715, 351] width 45 height 13
click at [693, 351] on input "No, I didn't" at bounding box center [689, 351] width 7 height 7
radio input "true"
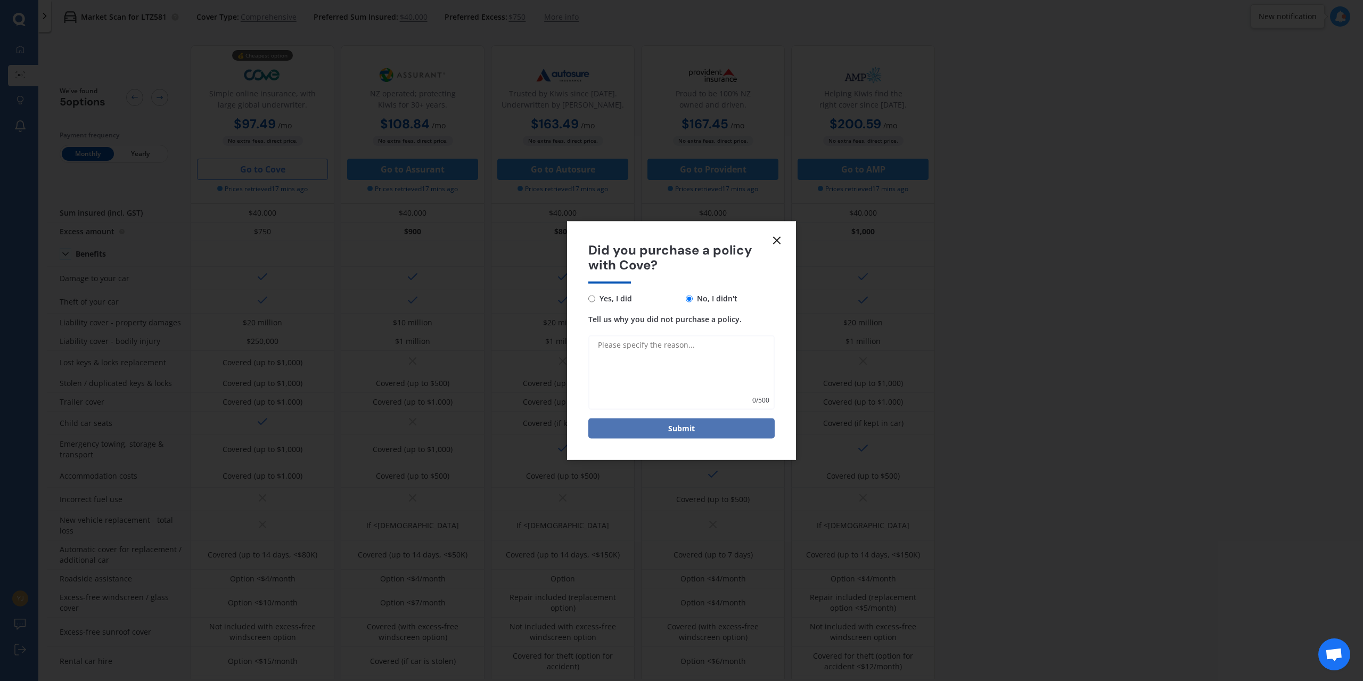
click at [708, 432] on button "Submit" at bounding box center [681, 429] width 186 height 20
click at [685, 357] on textarea "Tell us why you did not purchase a policy." at bounding box center [681, 372] width 186 height 75
type textarea "Not legit enough"
click at [688, 431] on button "Submit" at bounding box center [681, 429] width 186 height 20
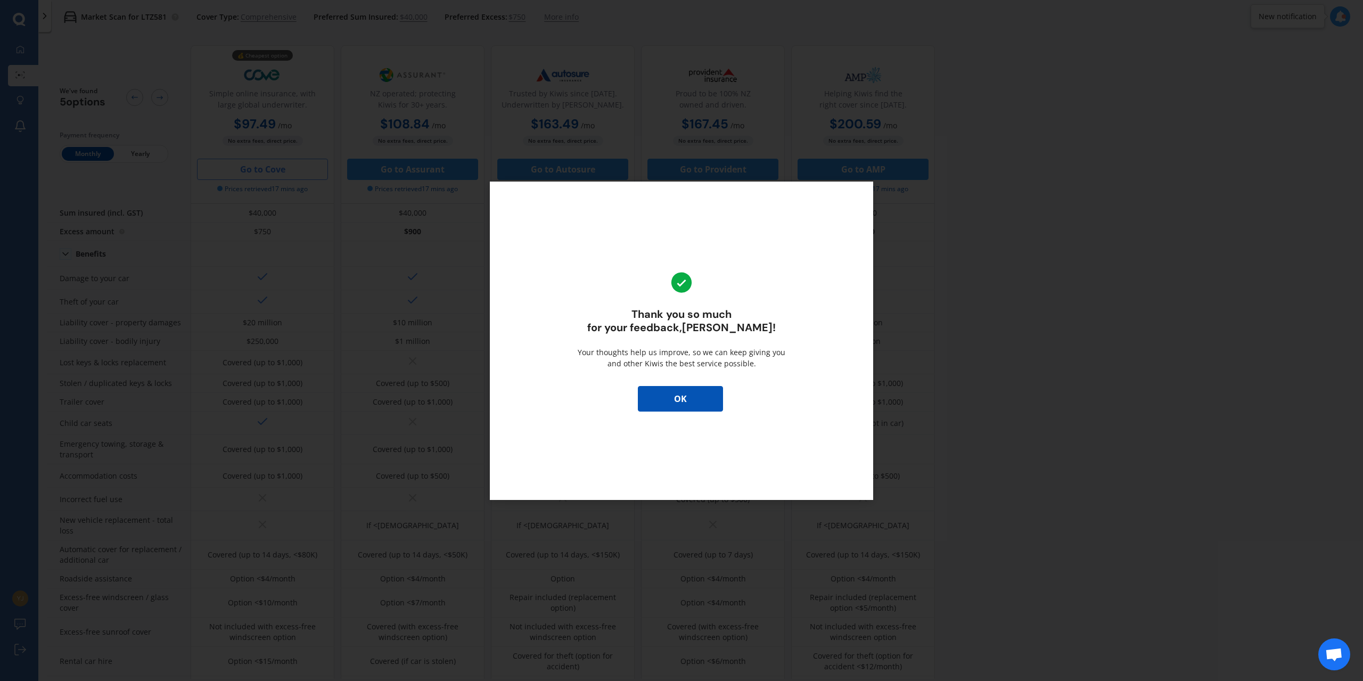
click at [696, 400] on button "OK" at bounding box center [680, 399] width 85 height 26
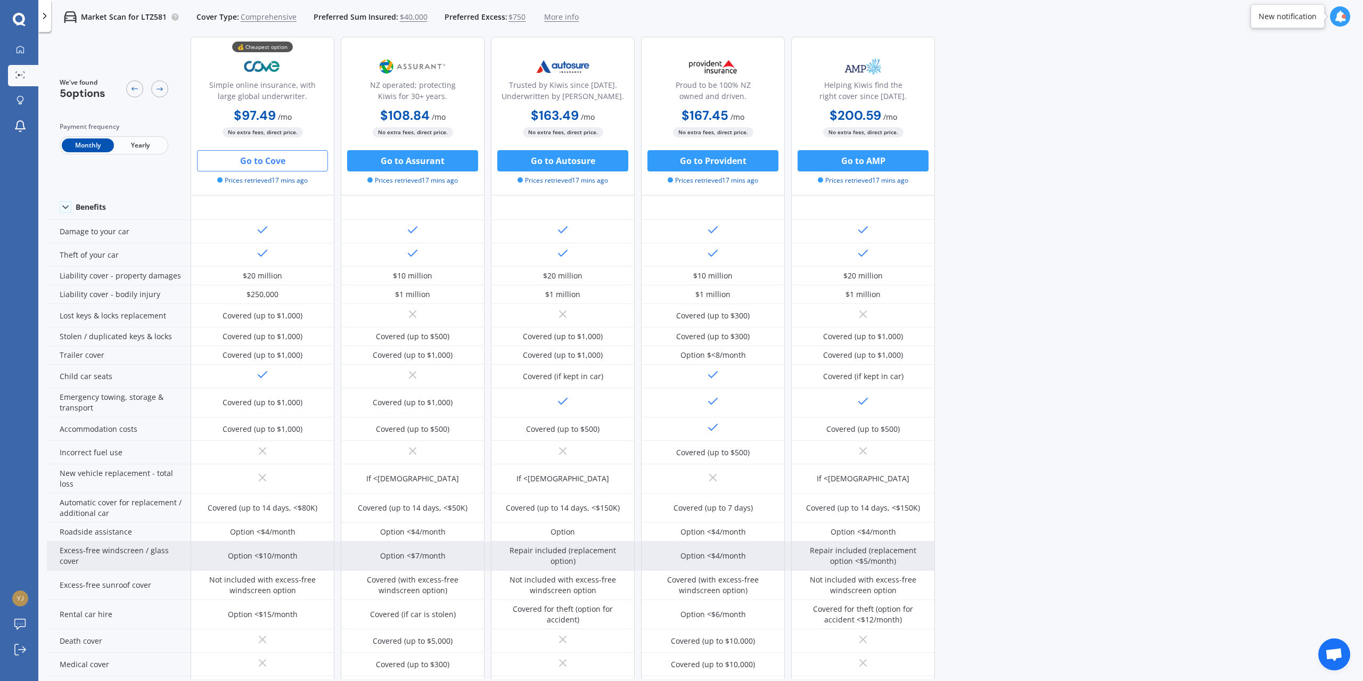
scroll to position [229, 0]
